Goal: Task Accomplishment & Management: Manage account settings

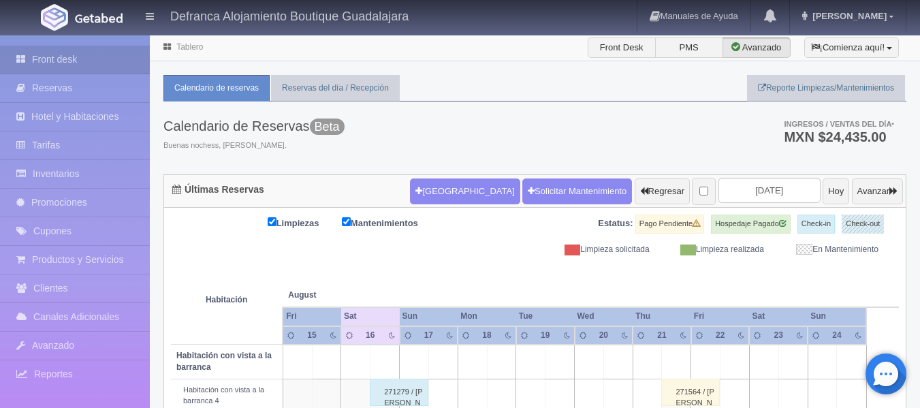
scroll to position [340, 0]
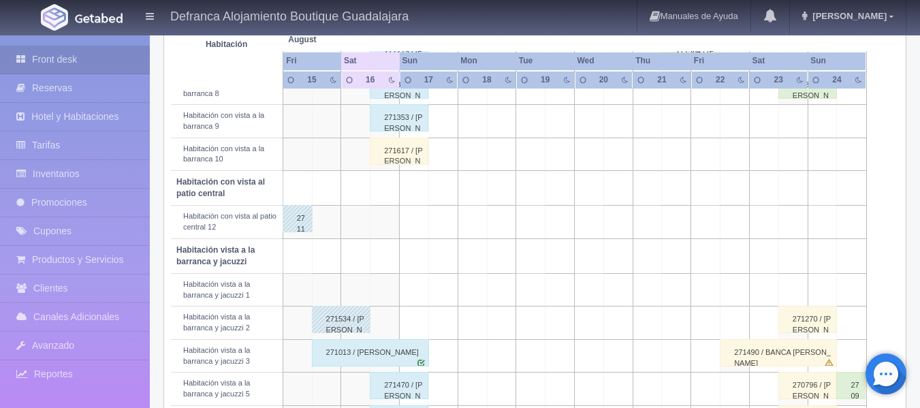
click at [402, 150] on div "271617 / [PERSON_NAME]" at bounding box center [399, 151] width 59 height 27
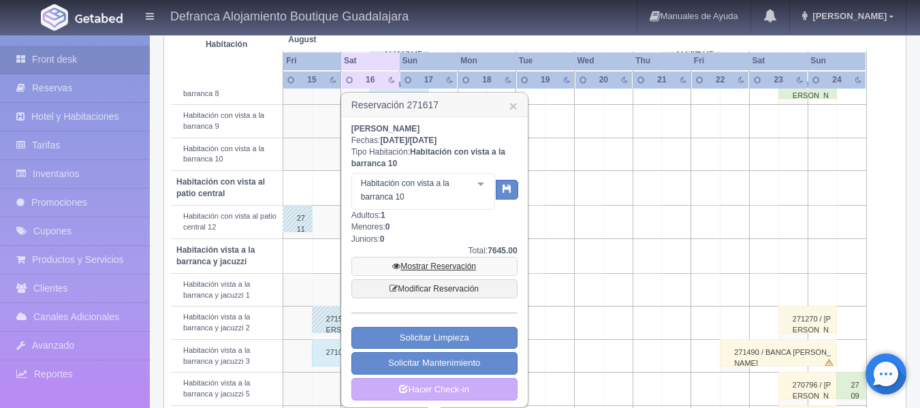
click at [438, 264] on link "Mostrar Reservación" at bounding box center [434, 266] width 166 height 19
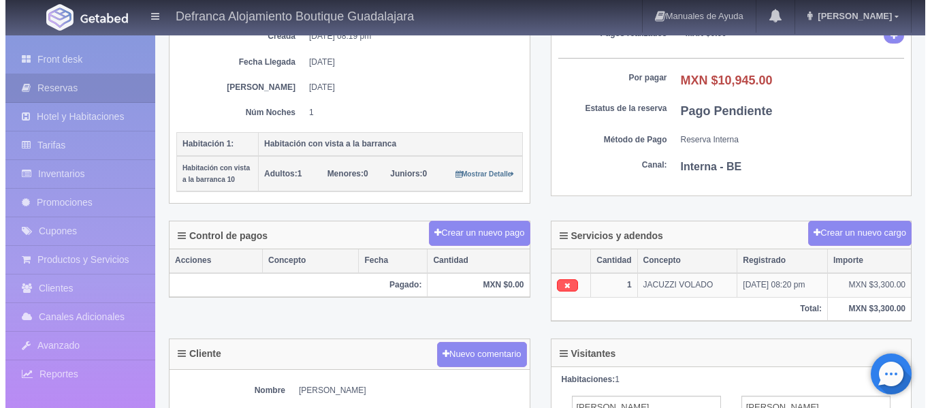
scroll to position [136, 0]
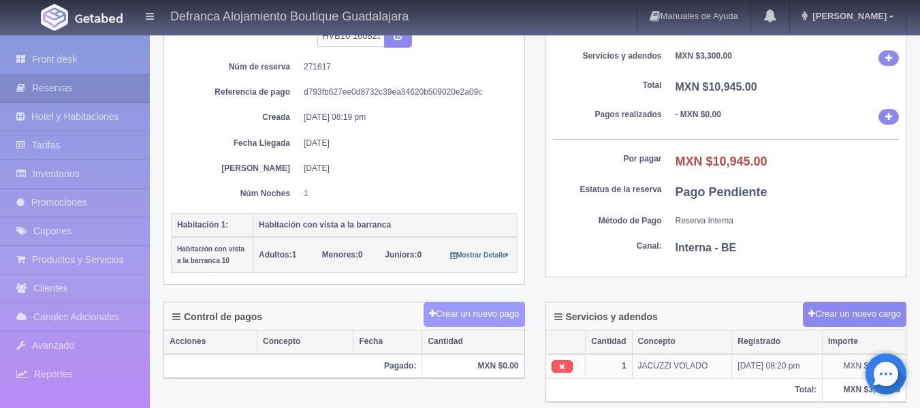
click at [472, 313] on button "Crear un nuevo pago" at bounding box center [474, 314] width 101 height 25
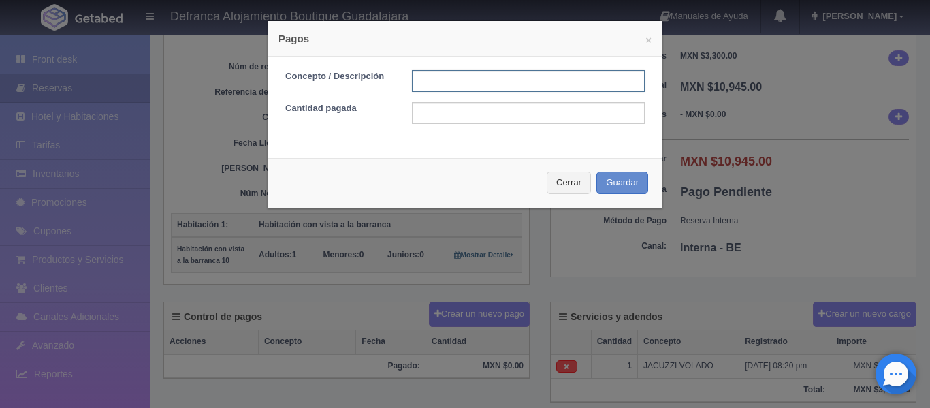
click at [439, 78] on input "text" at bounding box center [528, 81] width 233 height 22
type input "TARJETA DE CREDITO"
click at [459, 115] on input "text" at bounding box center [528, 113] width 233 height 22
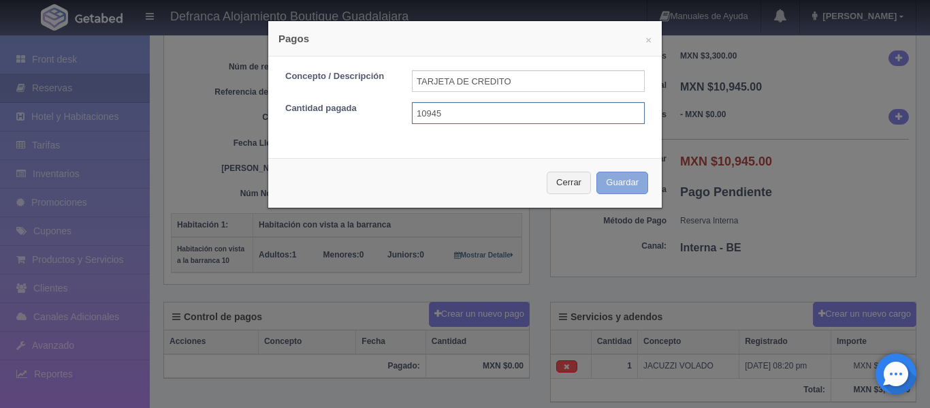
type input "10945"
click at [624, 180] on button "Guardar" at bounding box center [623, 183] width 52 height 22
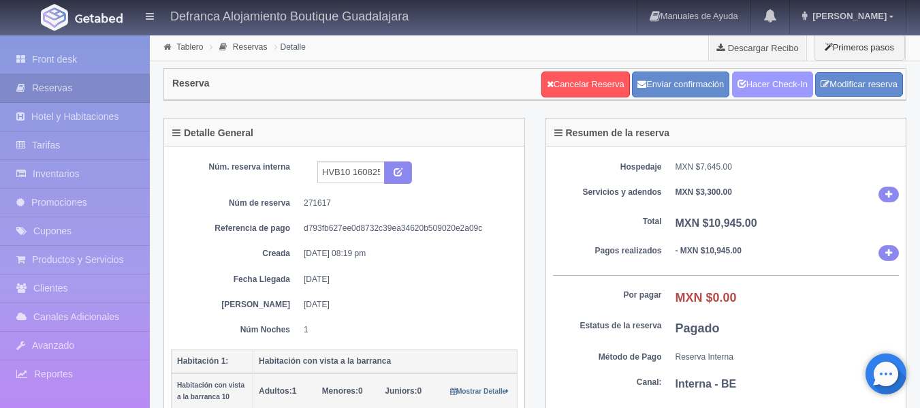
click at [755, 80] on link "Hacer Check-In" at bounding box center [772, 85] width 81 height 26
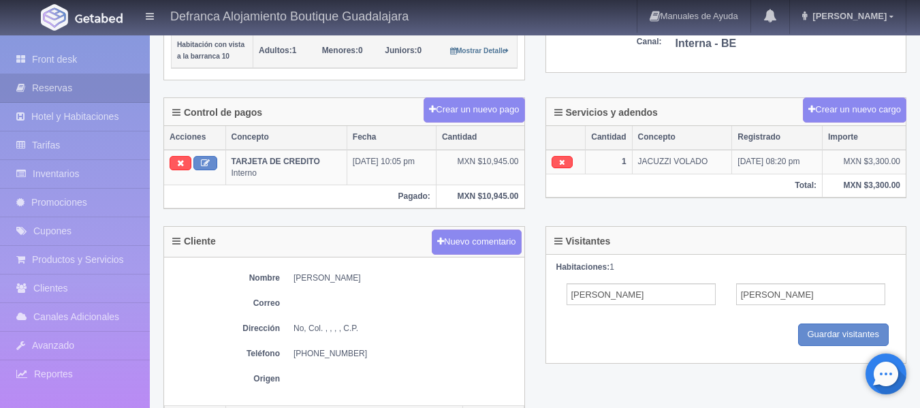
scroll to position [409, 0]
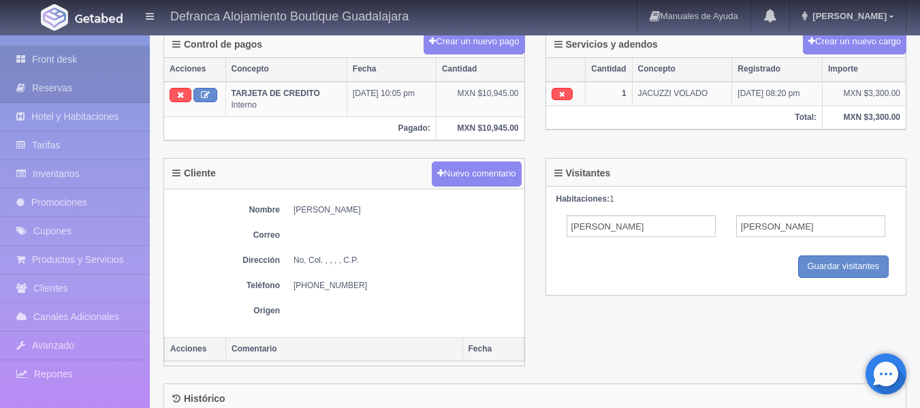
click at [67, 55] on link "Front desk" at bounding box center [75, 60] width 150 height 28
